Goal: Task Accomplishment & Management: Complete application form

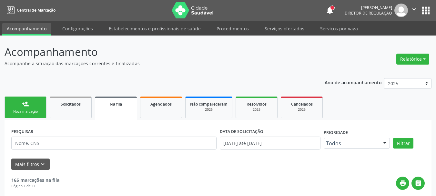
click at [424, 7] on button "apps" at bounding box center [425, 10] width 11 height 11
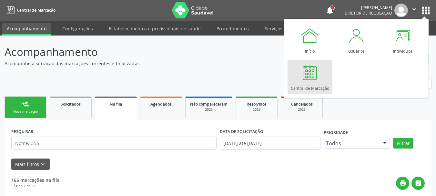
click at [306, 79] on div at bounding box center [309, 72] width 19 height 19
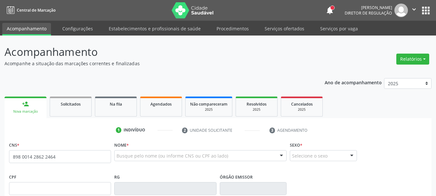
type input "898 0014 2862 2464"
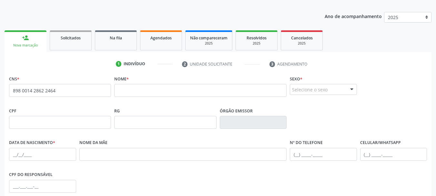
scroll to position [64, 0]
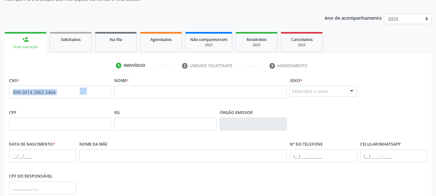
drag, startPoint x: 83, startPoint y: 91, endPoint x: 0, endPoint y: 92, distance: 83.2
click at [0, 92] on div "Acompanhamento Acompanhe a situação das marcações correntes e finalizadas Relat…" at bounding box center [218, 128] width 436 height 314
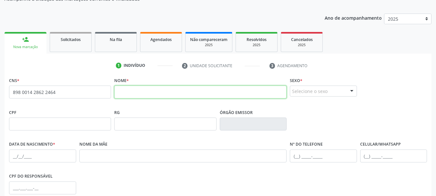
click at [139, 91] on input "text" at bounding box center [200, 91] width 172 height 13
type input "[PERSON_NAME]"
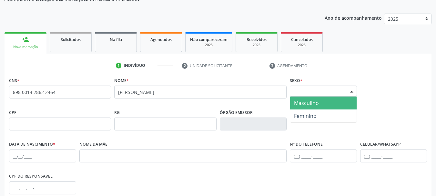
click at [315, 90] on div "Selecione o sexo" at bounding box center [323, 90] width 67 height 11
click at [311, 100] on span "Masculino" at bounding box center [306, 102] width 25 height 7
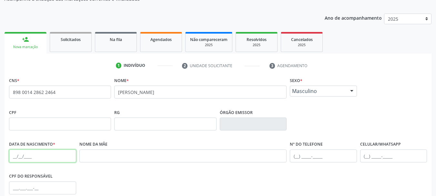
click at [17, 158] on input "text" at bounding box center [42, 155] width 67 height 13
type input "[DATE]"
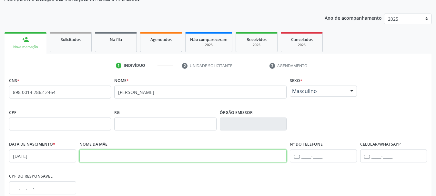
click at [151, 152] on input "text" at bounding box center [182, 155] width 207 height 13
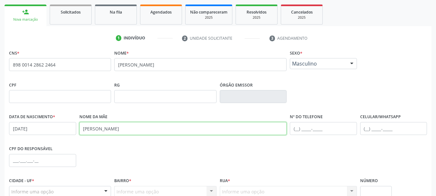
scroll to position [129, 0]
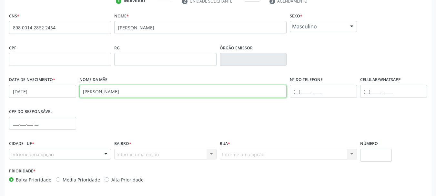
type input "[PERSON_NAME]"
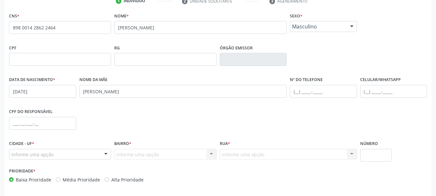
click at [58, 133] on fieldset "CPF do responsável" at bounding box center [42, 120] width 67 height 27
click at [60, 153] on div "Informe uma opção" at bounding box center [60, 154] width 102 height 11
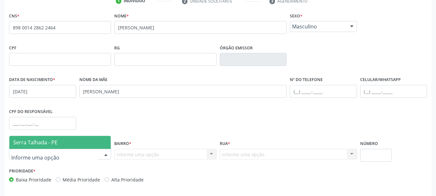
click at [61, 137] on span "Serra Talhada - PE" at bounding box center [59, 142] width 101 height 13
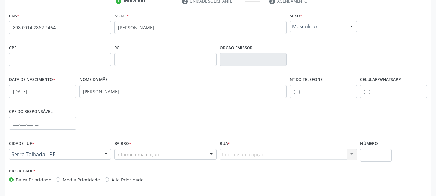
click at [160, 154] on div "Informe uma opção" at bounding box center [165, 154] width 102 height 11
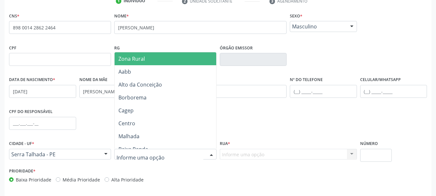
click at [140, 57] on span "Zona Rural" at bounding box center [131, 58] width 26 height 7
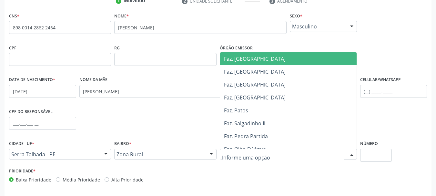
click at [240, 150] on div at bounding box center [288, 154] width 137 height 11
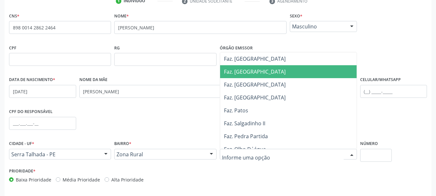
click at [252, 70] on span "Faz. [GEOGRAPHIC_DATA]" at bounding box center [290, 71] width 140 height 13
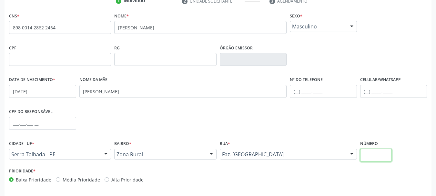
click at [370, 151] on input "text" at bounding box center [376, 155] width 32 height 13
type input "00"
click at [309, 110] on div "CPF do responsável" at bounding box center [217, 123] width 421 height 32
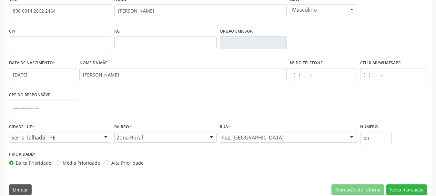
scroll to position [154, 0]
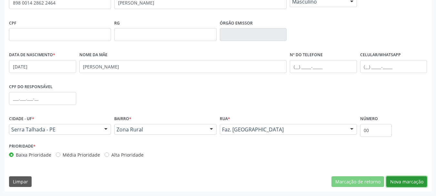
click at [406, 179] on button "Nova marcação" at bounding box center [406, 181] width 41 height 11
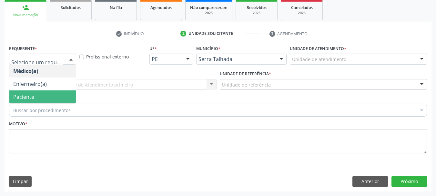
click at [44, 96] on span "Paciente" at bounding box center [42, 96] width 66 height 13
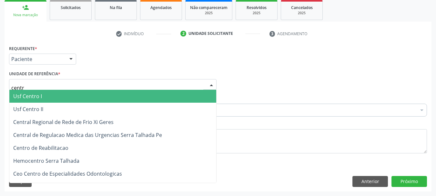
type input "centro"
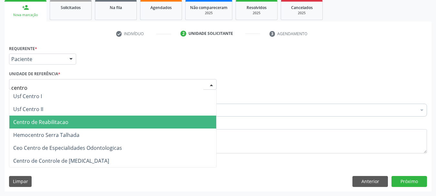
drag, startPoint x: 42, startPoint y: 118, endPoint x: 40, endPoint y: 111, distance: 7.8
click at [42, 118] on span "Centro de Reabilitacao" at bounding box center [112, 121] width 207 height 13
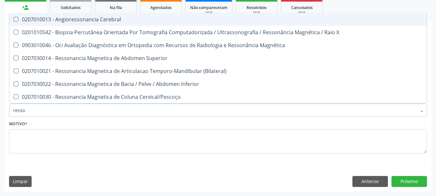
type input "resson"
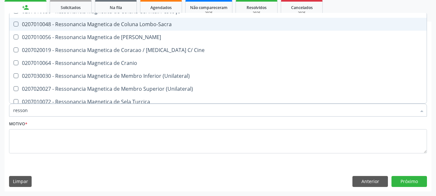
scroll to position [97, 0]
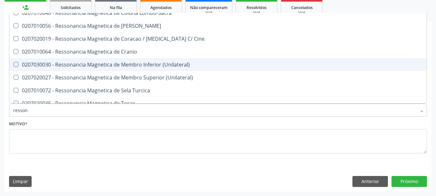
click at [147, 63] on div "0207030030 - Ressonancia Magnetica de Membro Inferior (Unilateral)" at bounding box center [217, 64] width 409 height 5
checkbox \(Unilateral\) "true"
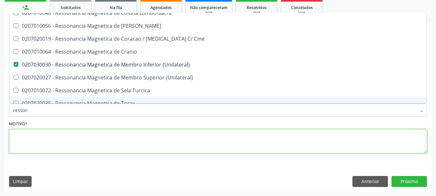
click at [41, 142] on textarea at bounding box center [218, 141] width 418 height 25
checkbox X "true"
checkbox \(Unilateral\) "false"
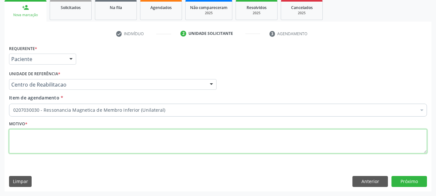
scroll to position [0, 0]
type textarea "...."
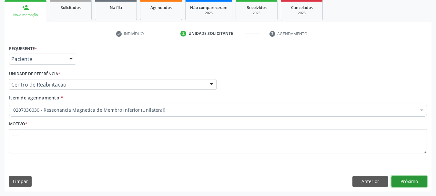
click at [404, 182] on button "Próximo" at bounding box center [408, 181] width 35 height 11
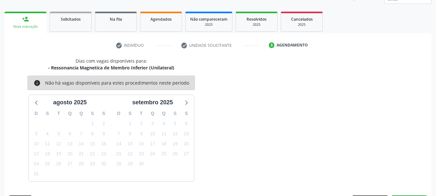
scroll to position [96, 0]
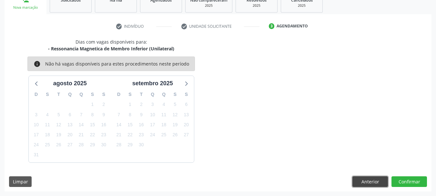
click at [364, 182] on button "Anterior" at bounding box center [369, 181] width 35 height 11
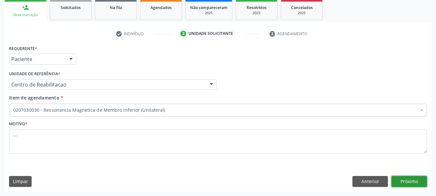
click at [402, 180] on button "Próximo" at bounding box center [408, 181] width 35 height 11
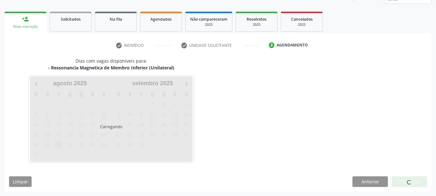
scroll to position [85, 0]
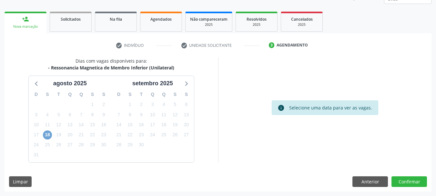
drag, startPoint x: 48, startPoint y: 134, endPoint x: 72, endPoint y: 130, distance: 23.8
click at [48, 134] on span "18" at bounding box center [47, 134] width 9 height 9
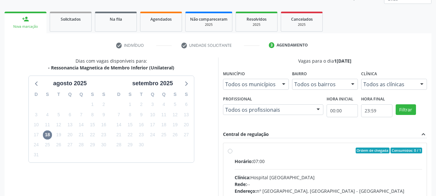
click at [234, 149] on label "Ordem de chegada Consumidos: 0 / 1 Horário: 07:00 Clínica: Hospital [GEOGRAPHIC…" at bounding box center [328, 196] width 188 height 99
click at [231, 149] on input "Ordem de chegada Consumidos: 0 / 1 Horário: 07:00 Clínica: Hospital [GEOGRAPHIC…" at bounding box center [230, 150] width 5 height 6
radio input "true"
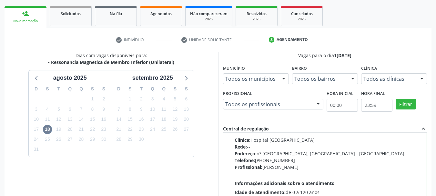
scroll to position [182, 0]
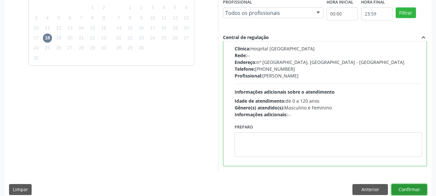
click at [413, 192] on button "Confirmar" at bounding box center [408, 189] width 35 height 11
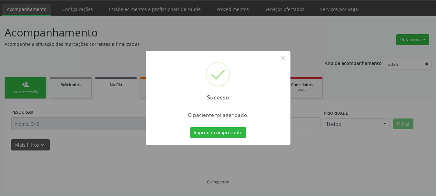
scroll to position [19, 0]
click at [216, 135] on button "Imprimir comprovante" at bounding box center [218, 132] width 56 height 11
